Goal: Task Accomplishment & Management: Manage account settings

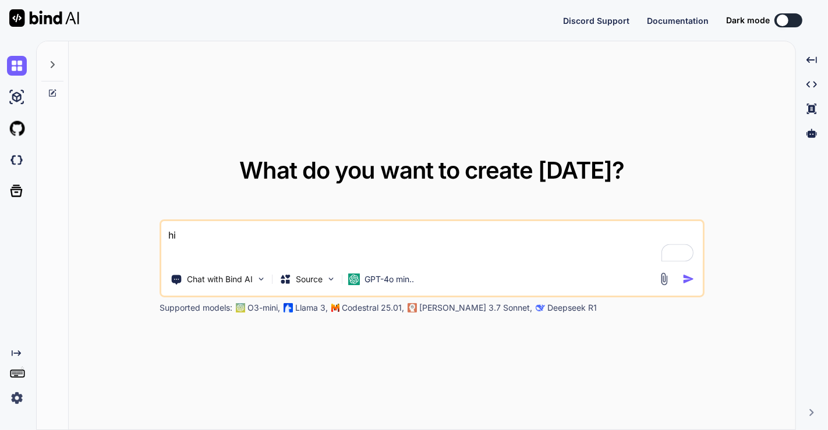
click at [15, 399] on img at bounding box center [17, 398] width 20 height 20
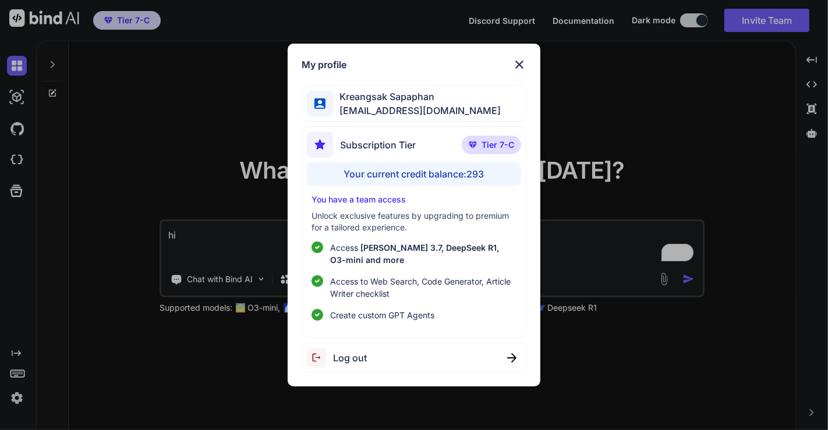
click at [379, 357] on div "Log out" at bounding box center [413, 358] width 225 height 30
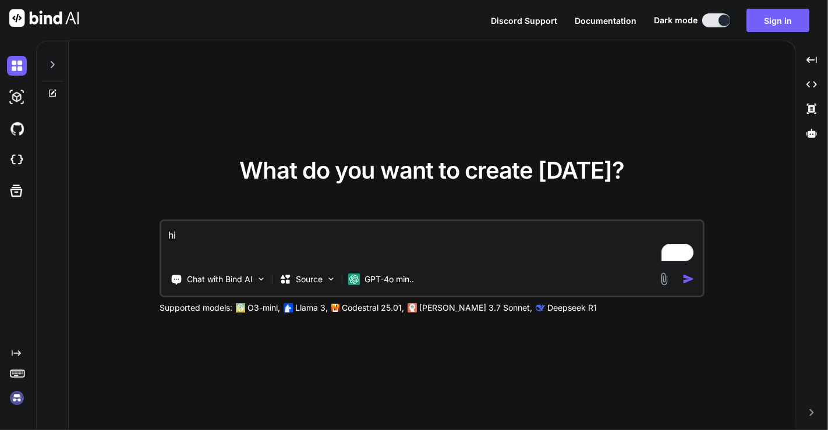
type textarea "x"
click at [15, 395] on img at bounding box center [17, 398] width 20 height 20
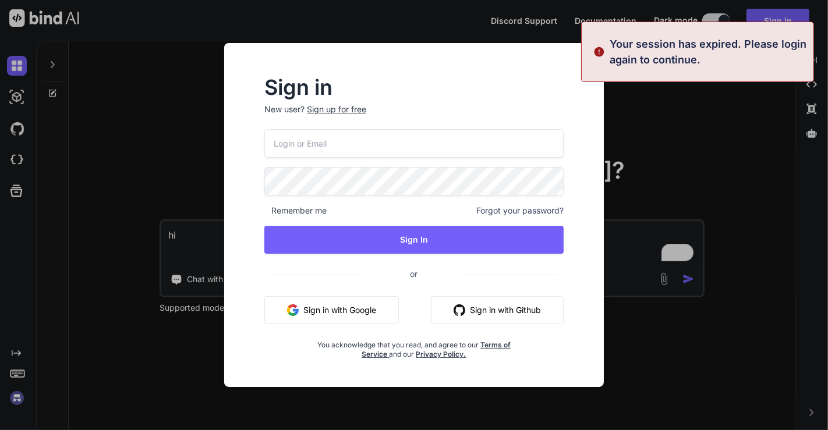
type input "appsumo_5@yopmail.com"
click at [313, 148] on input "appsumo_5@yopmail.com" at bounding box center [413, 143] width 299 height 29
paste input "inseiong@gmail.com"
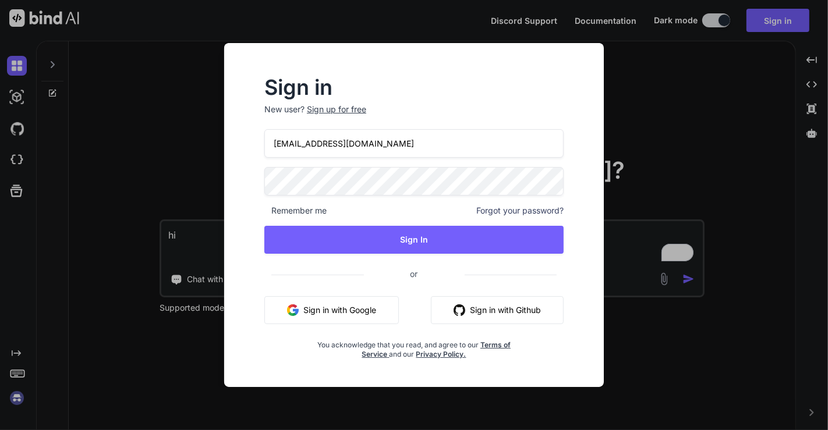
type input "inseiong@gmail.com"
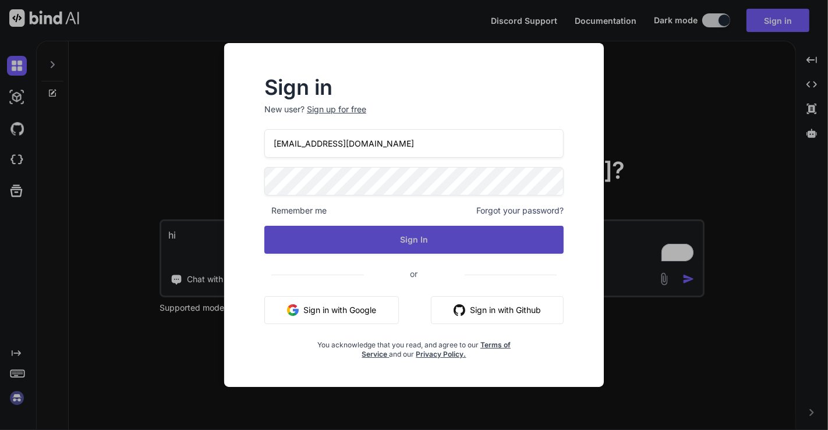
click at [397, 245] on button "Sign In" at bounding box center [413, 240] width 299 height 28
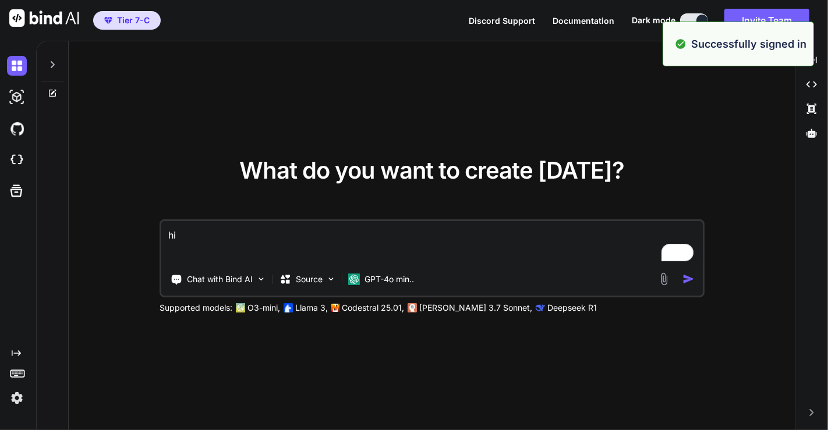
click at [197, 169] on div "What do you want to create today? hi Chat with Bind AI Source GPT-4o min.. Supp…" at bounding box center [431, 236] width 545 height 155
